Goal: Browse casually: Explore the website without a specific task or goal

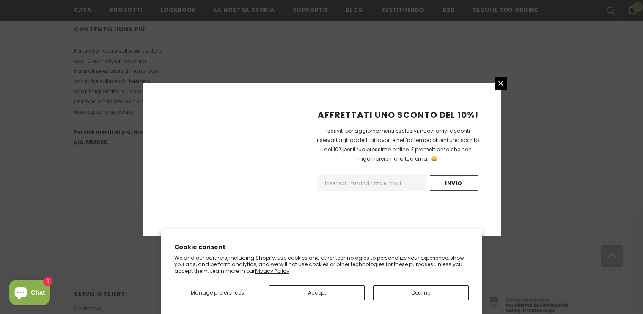
scroll to position [554, 0]
